Goal: Transaction & Acquisition: Download file/media

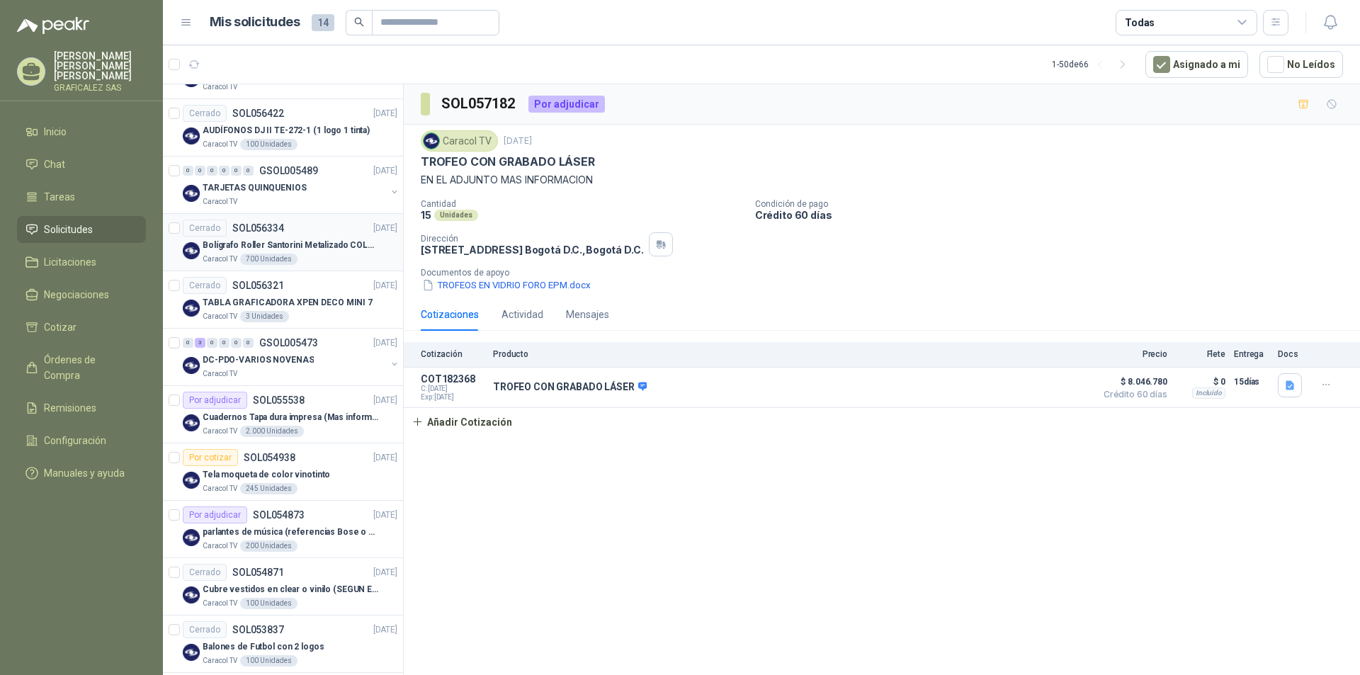
scroll to position [354, 0]
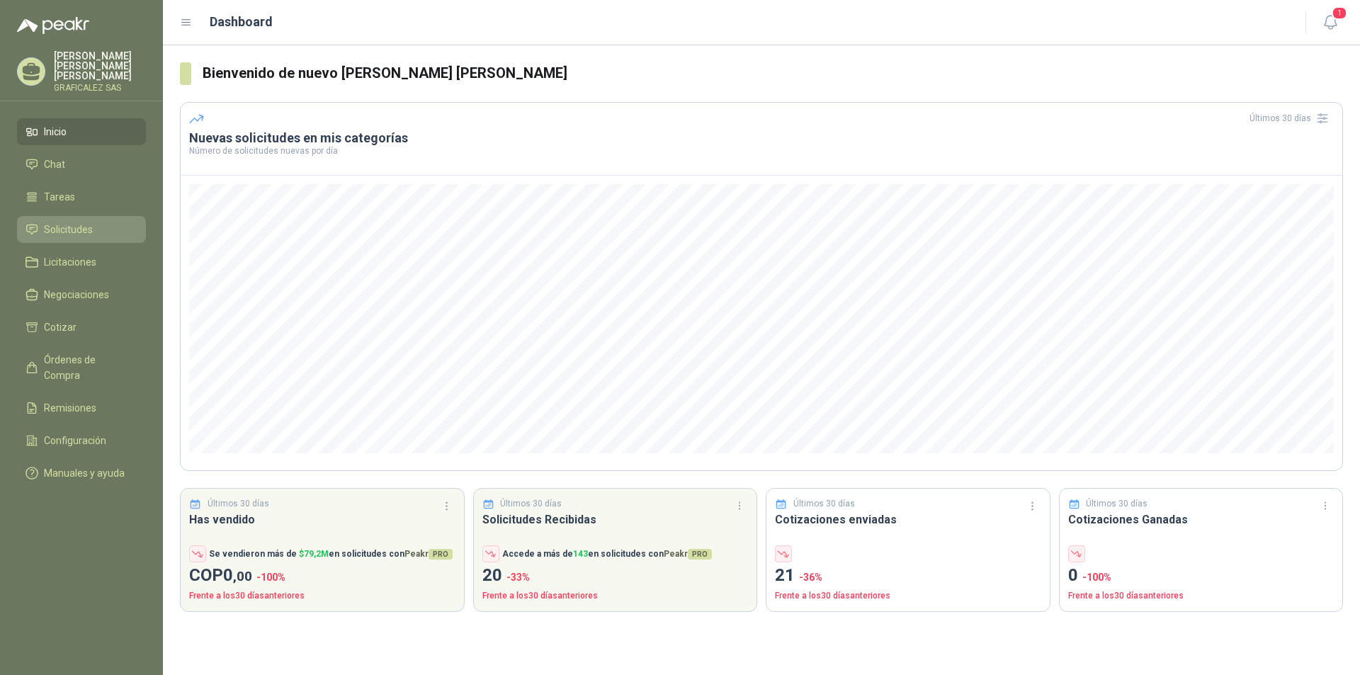
click at [107, 223] on li "Solicitudes" at bounding box center [82, 230] width 112 height 16
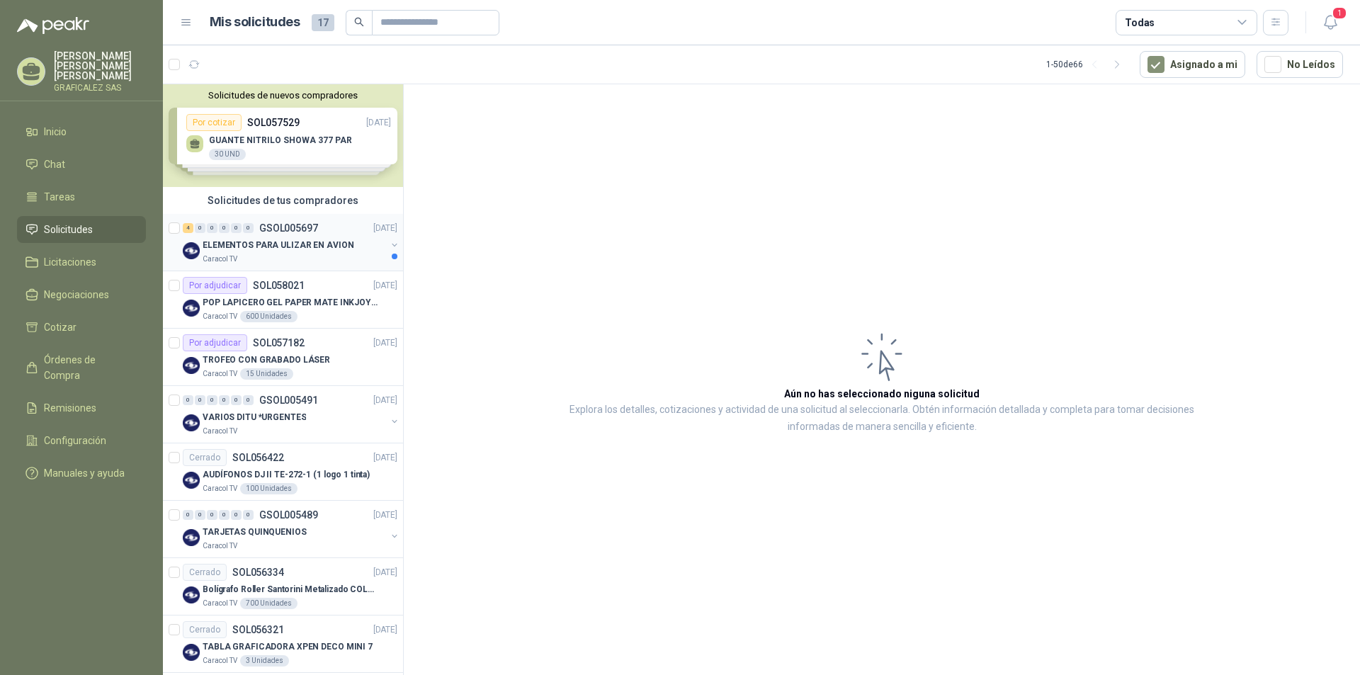
click at [305, 252] on div "ELEMENTOS PARA ULIZAR EN AVION" at bounding box center [295, 245] width 184 height 17
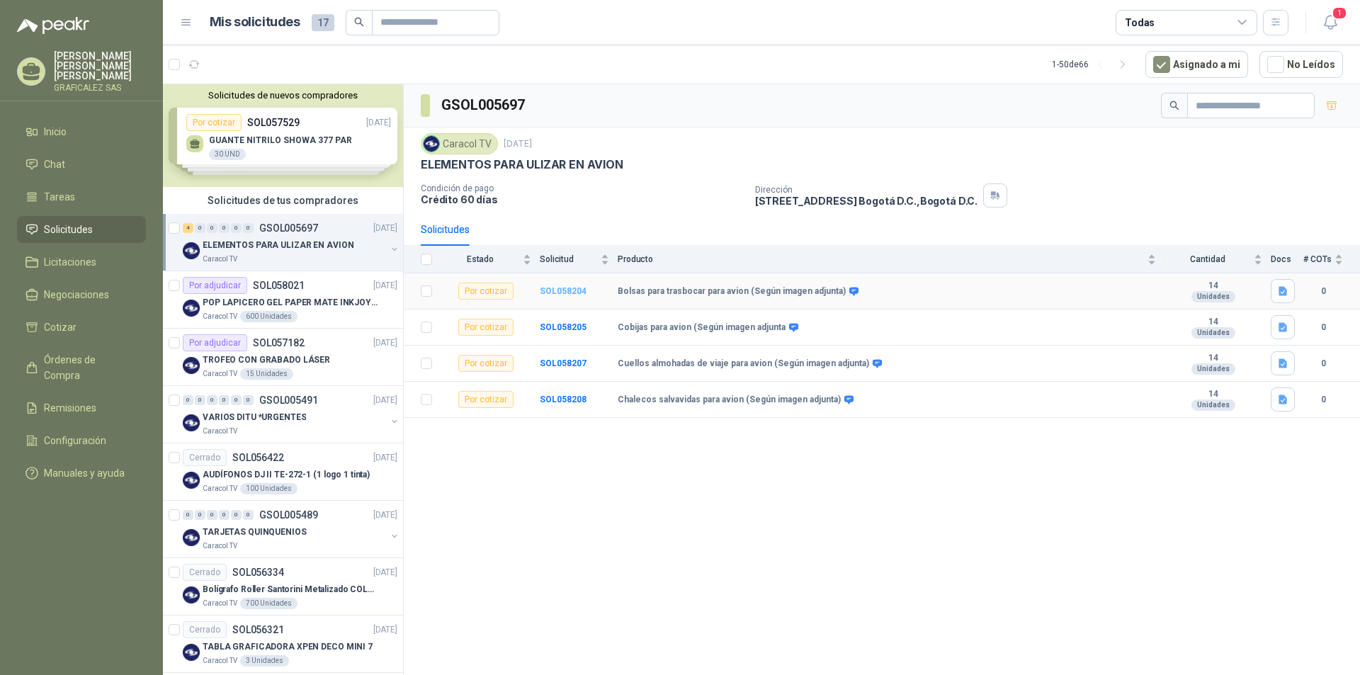
click at [555, 294] on b "SOL058204" at bounding box center [563, 291] width 47 height 10
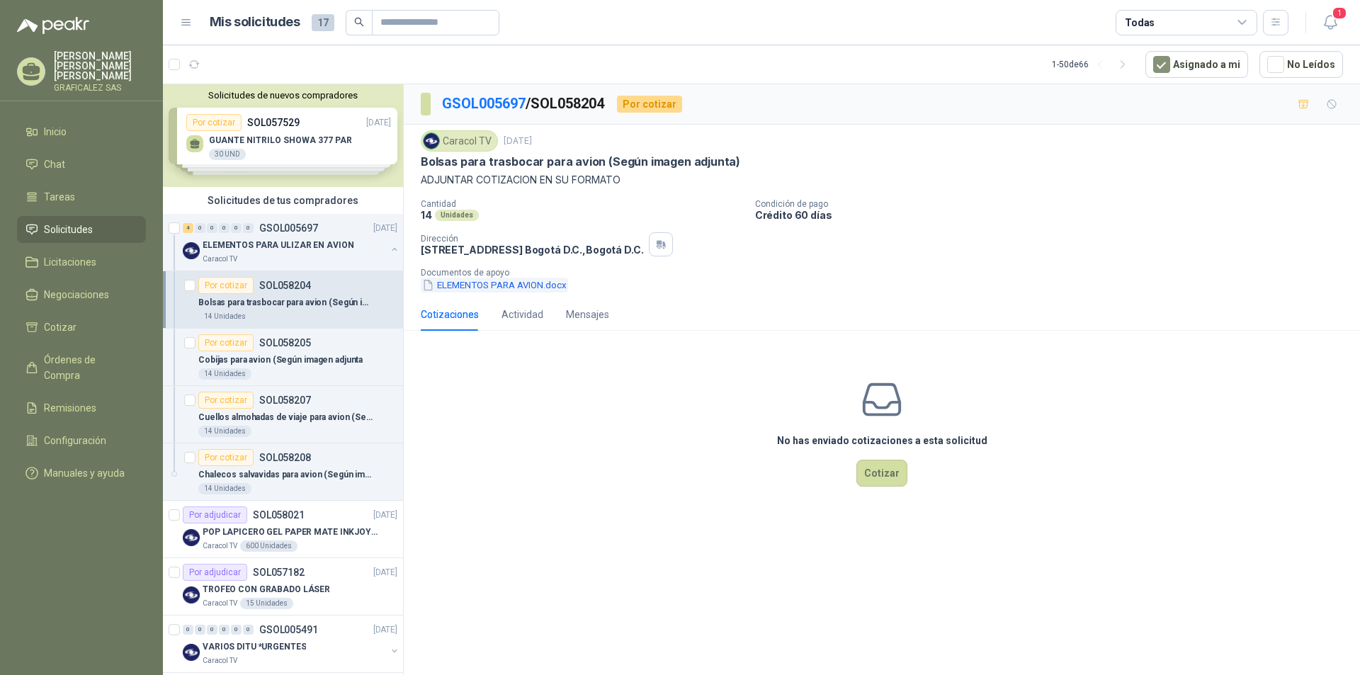
click at [507, 291] on button "ELEMENTOS PARA AVION.docx" at bounding box center [494, 285] width 147 height 15
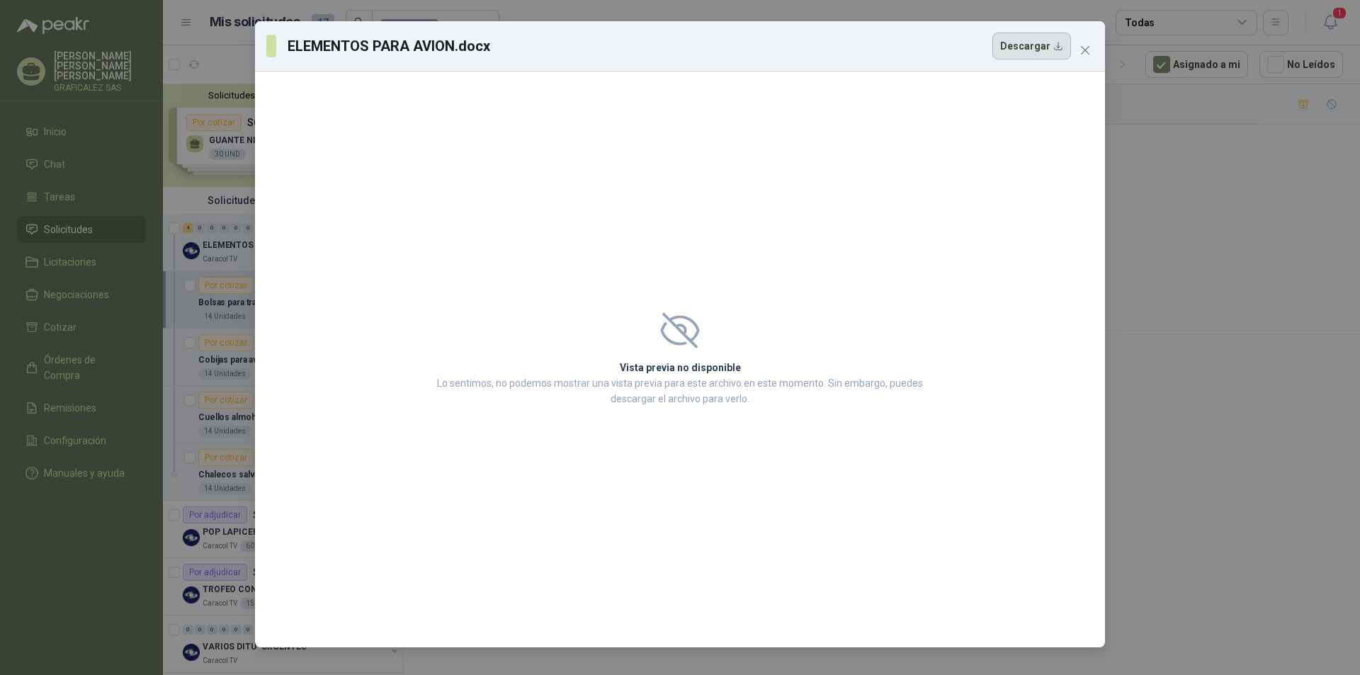
click at [1037, 40] on button "Descargar" at bounding box center [1032, 46] width 79 height 27
click at [1089, 50] on icon "close" at bounding box center [1085, 50] width 11 height 11
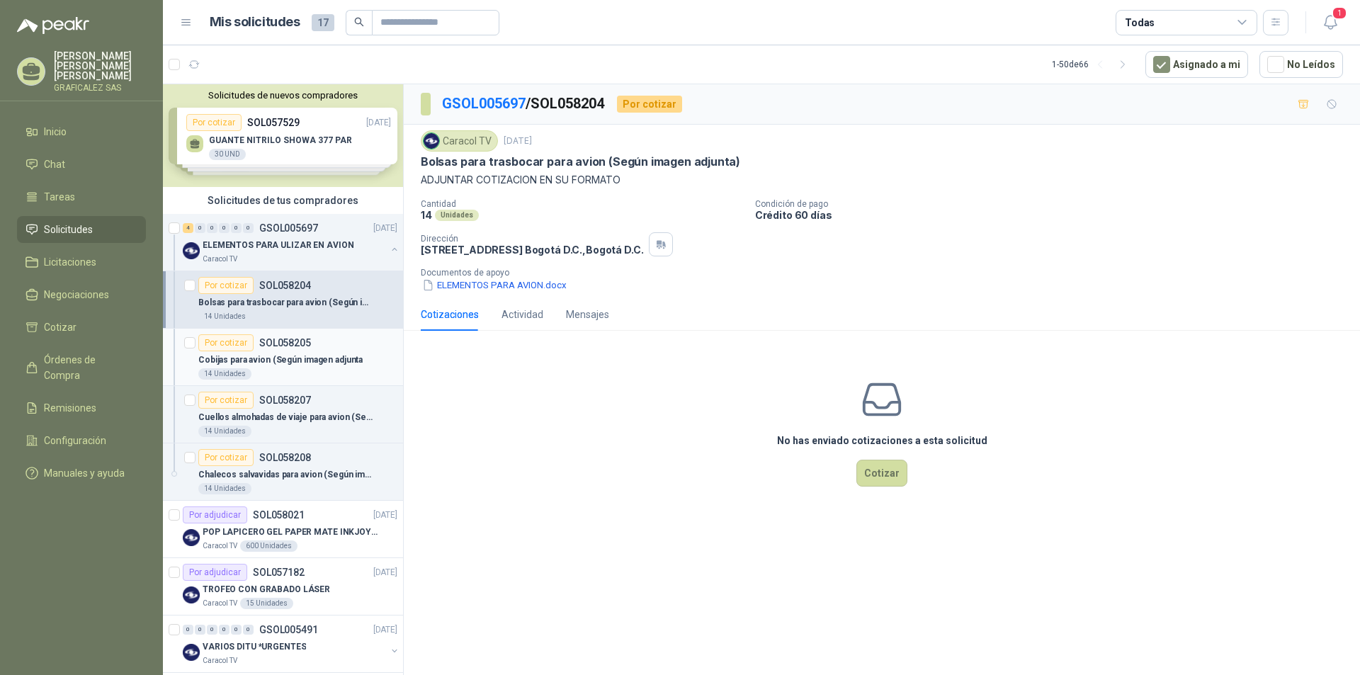
click at [311, 369] on div "14 Unidades" at bounding box center [297, 373] width 199 height 11
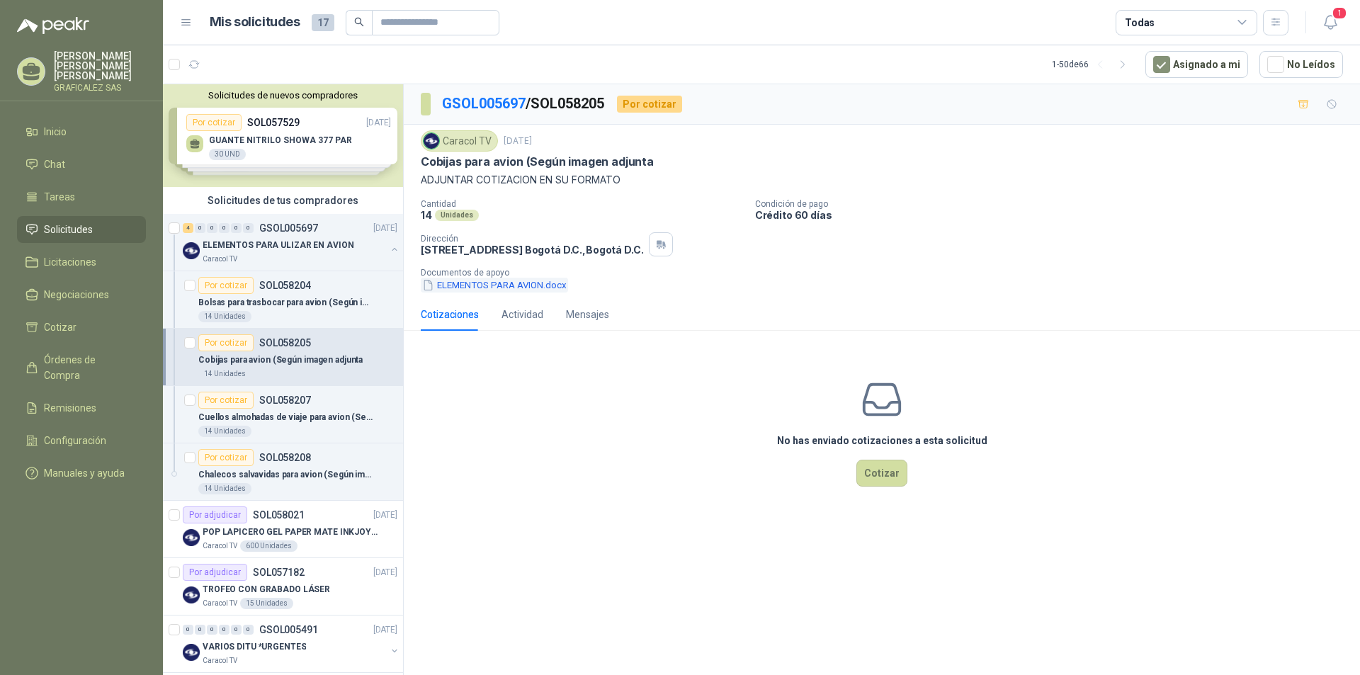
click at [471, 290] on button "ELEMENTOS PARA AVION.docx" at bounding box center [494, 285] width 147 height 15
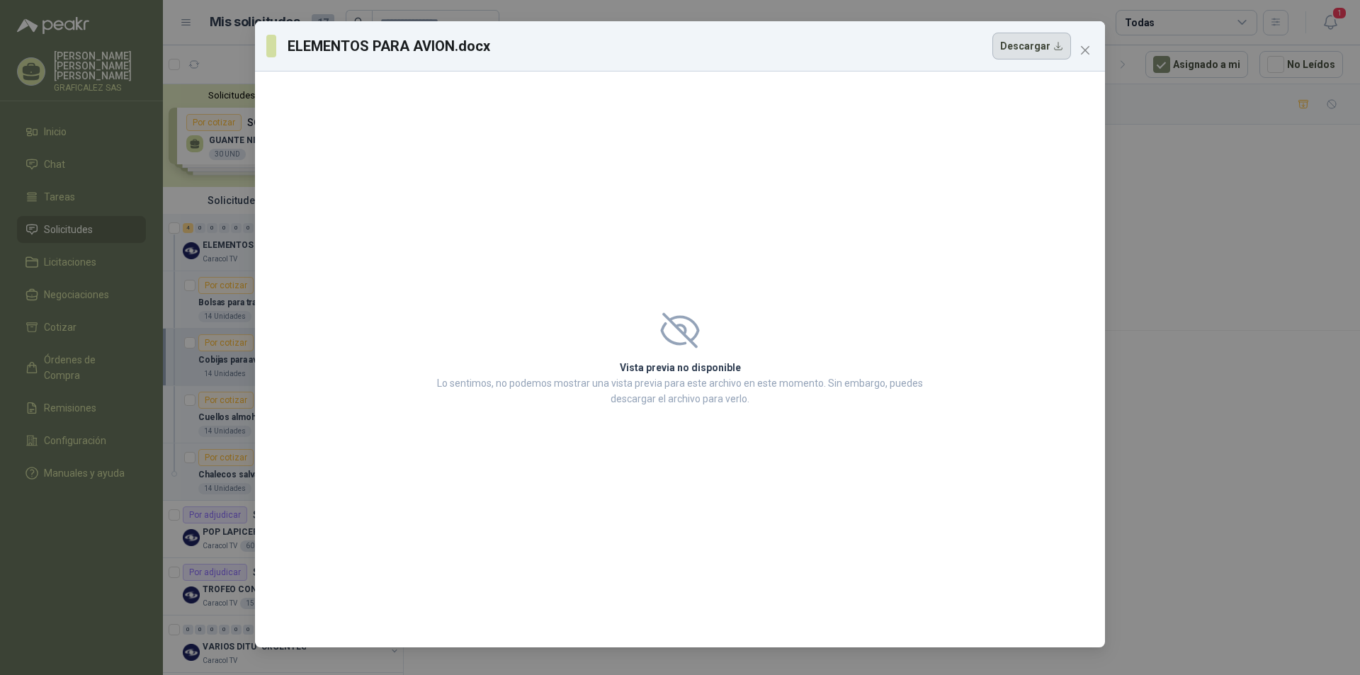
click at [1039, 36] on button "Descargar" at bounding box center [1032, 46] width 79 height 27
click at [1024, 42] on button "Descargar" at bounding box center [1032, 46] width 79 height 27
click at [1085, 48] on icon "close" at bounding box center [1085, 50] width 11 height 11
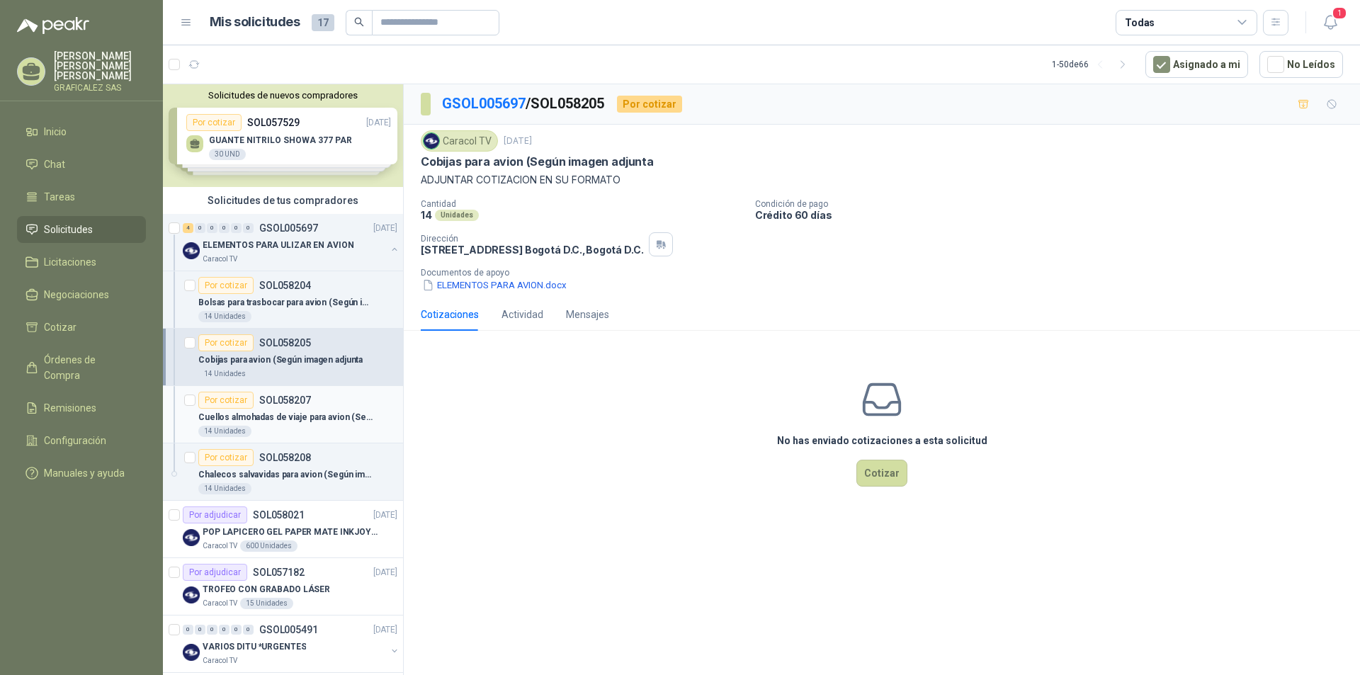
click at [287, 427] on div "14 Unidades" at bounding box center [297, 431] width 199 height 11
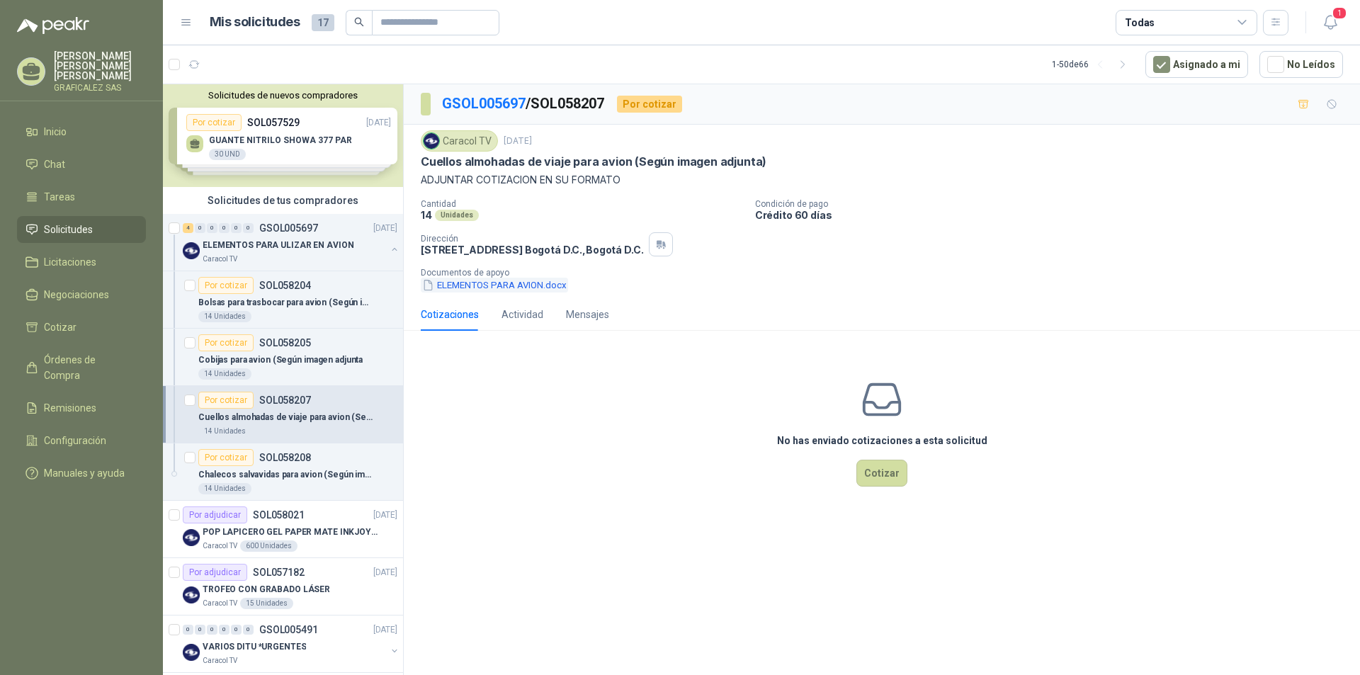
click at [502, 278] on button "ELEMENTOS PARA AVION.docx" at bounding box center [494, 285] width 147 height 15
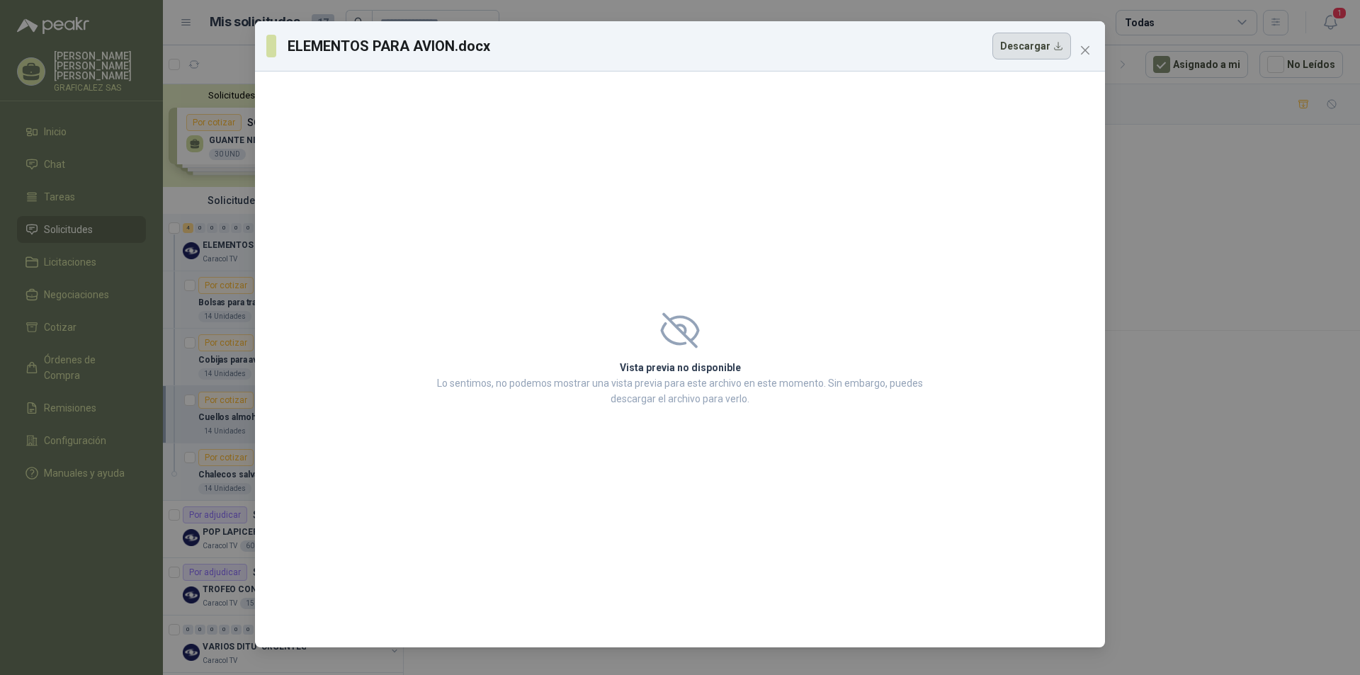
click at [1018, 41] on button "Descargar" at bounding box center [1032, 46] width 79 height 27
click at [1090, 47] on icon "close" at bounding box center [1085, 50] width 11 height 11
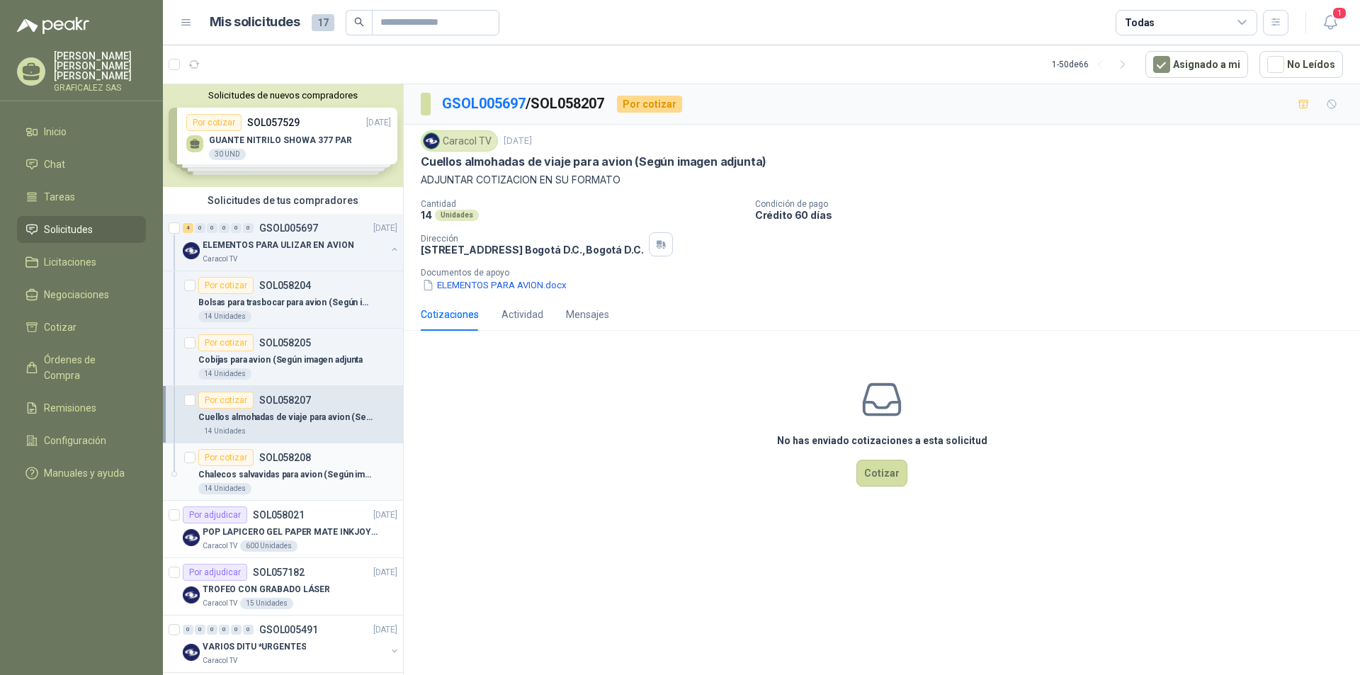
click at [283, 489] on div "14 Unidades" at bounding box center [297, 488] width 199 height 11
